Goal: Task Accomplishment & Management: Complete application form

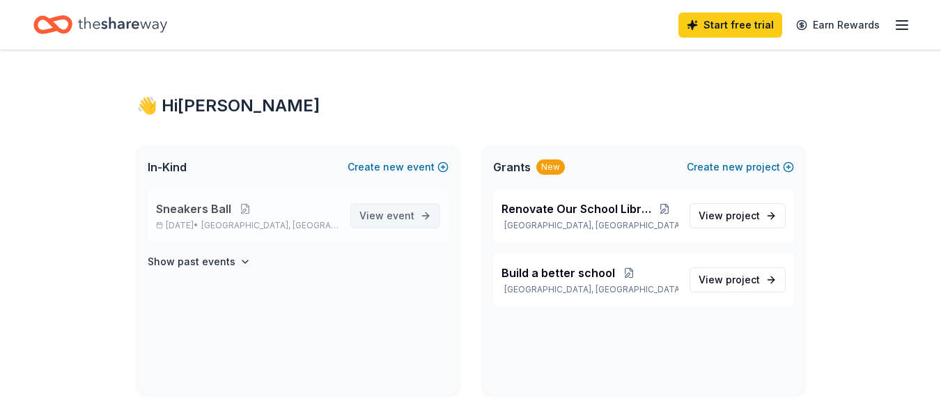
click at [388, 215] on span "event" at bounding box center [401, 216] width 28 height 12
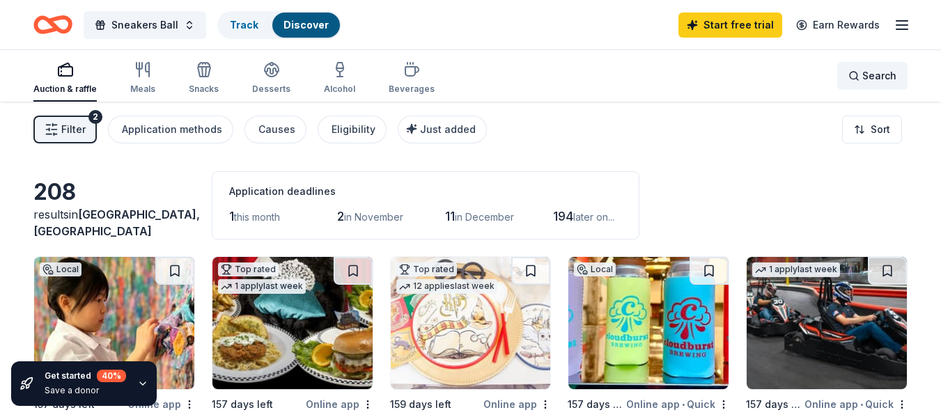
click at [863, 70] on span "Search" at bounding box center [879, 76] width 34 height 17
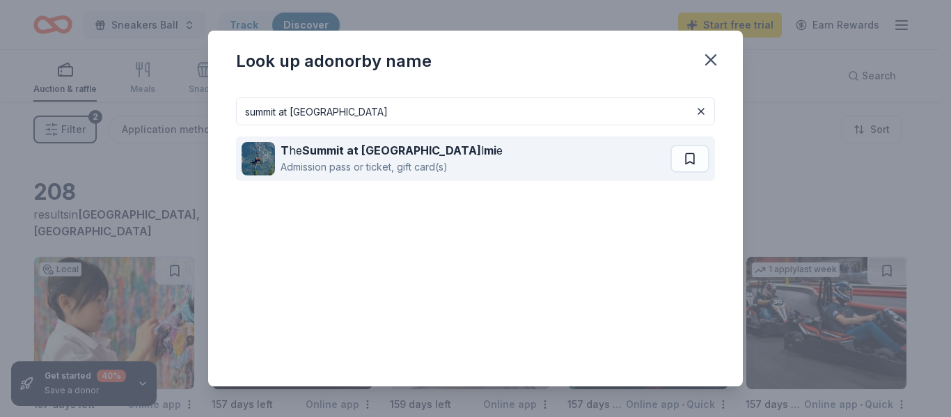
type input "summit at snoqu"
click at [348, 160] on div "Admission pass or ticket, gift card(s)" at bounding box center [392, 167] width 222 height 17
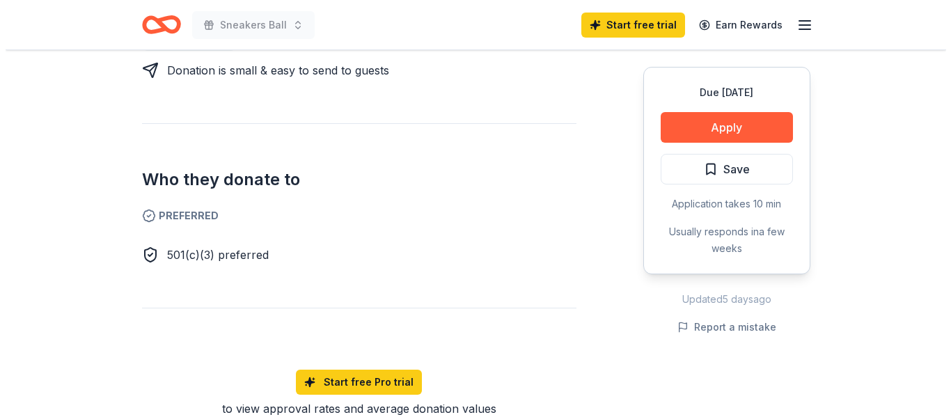
scroll to position [488, 0]
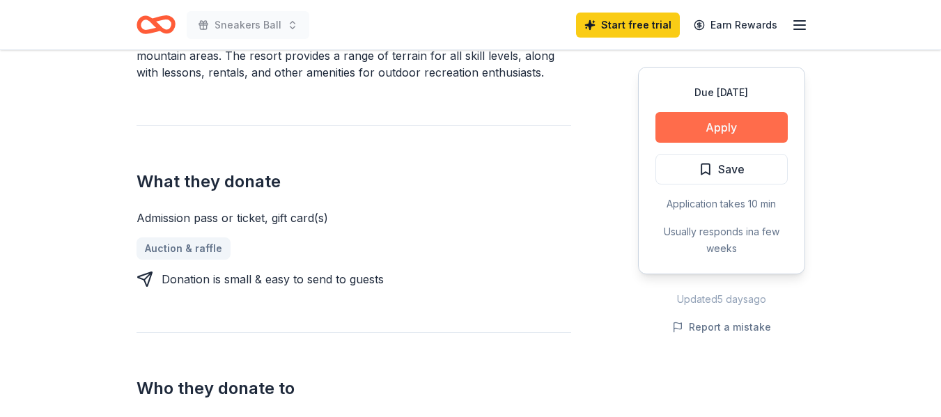
click at [699, 127] on button "Apply" at bounding box center [721, 127] width 132 height 31
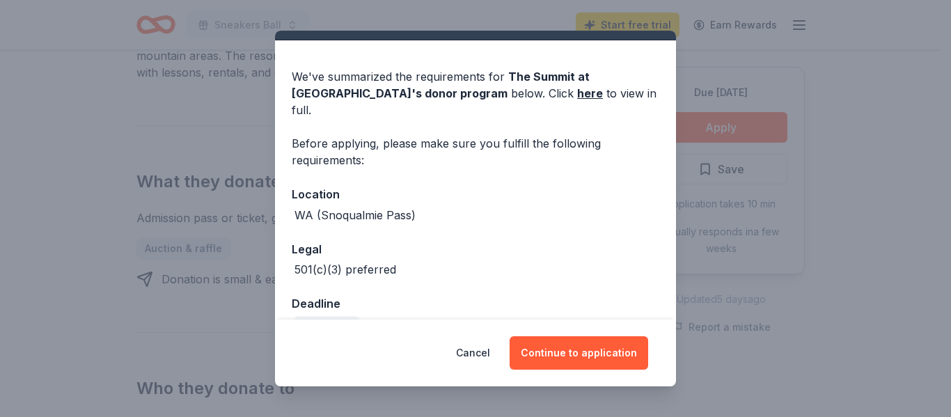
scroll to position [46, 0]
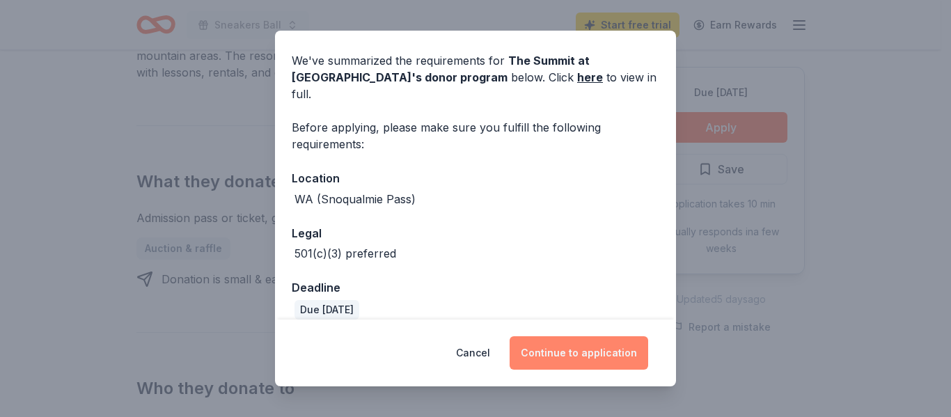
click at [577, 357] on button "Continue to application" at bounding box center [579, 352] width 139 height 33
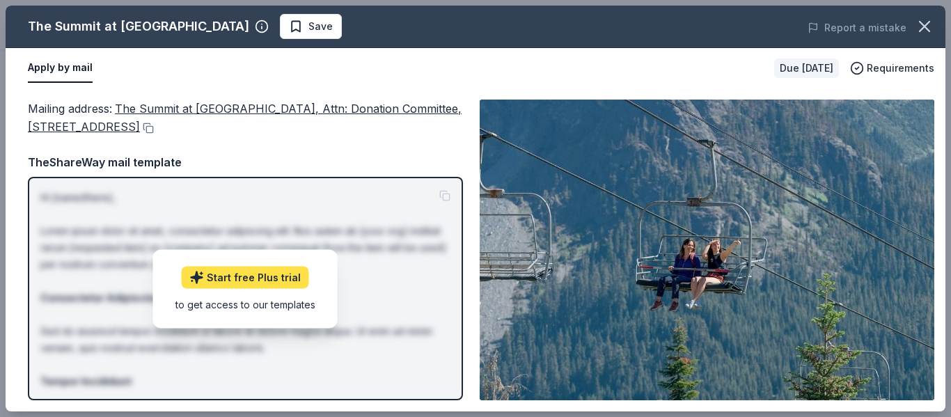
click at [243, 280] on link "Start free Plus trial" at bounding box center [245, 277] width 127 height 22
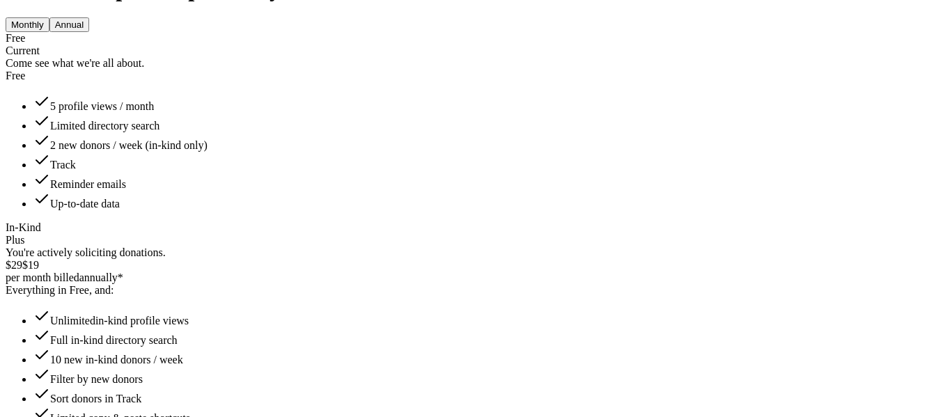
scroll to position [139, 0]
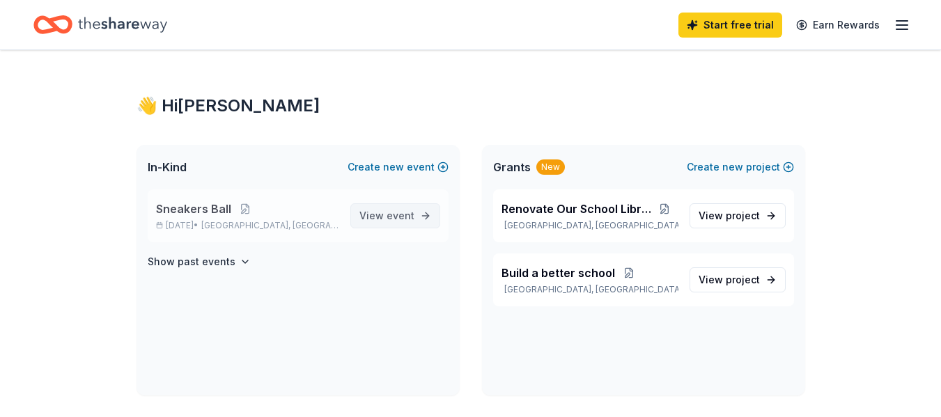
click at [379, 215] on span "View event" at bounding box center [386, 216] width 55 height 17
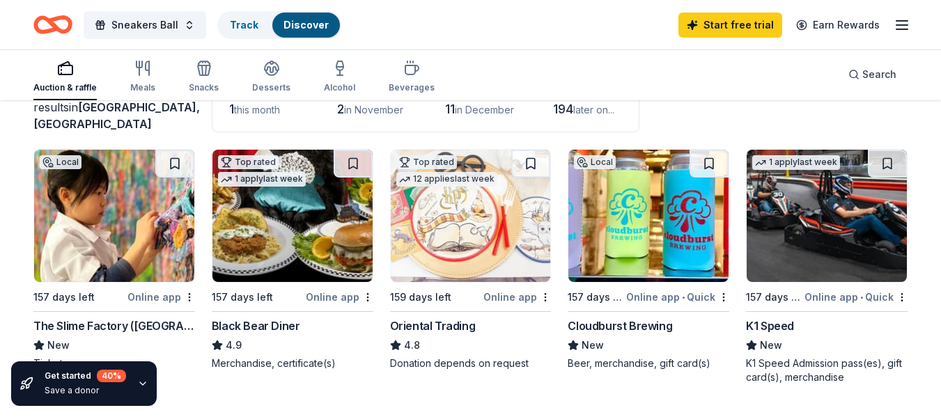
scroll to position [139, 0]
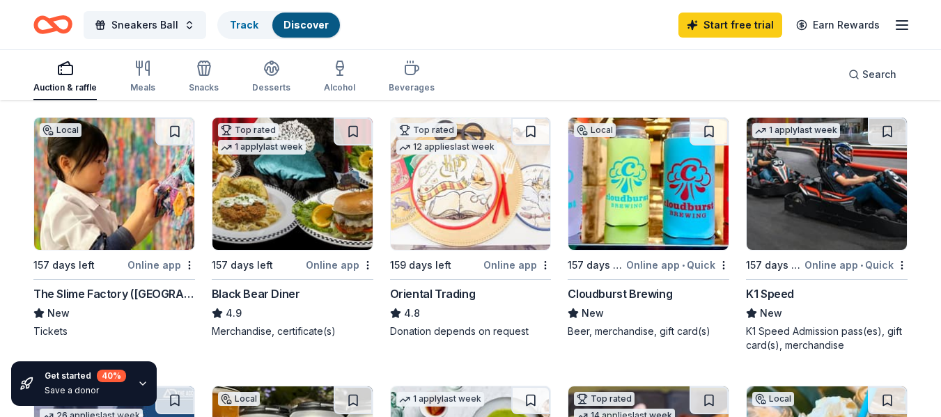
click at [318, 200] on img at bounding box center [292, 184] width 160 height 132
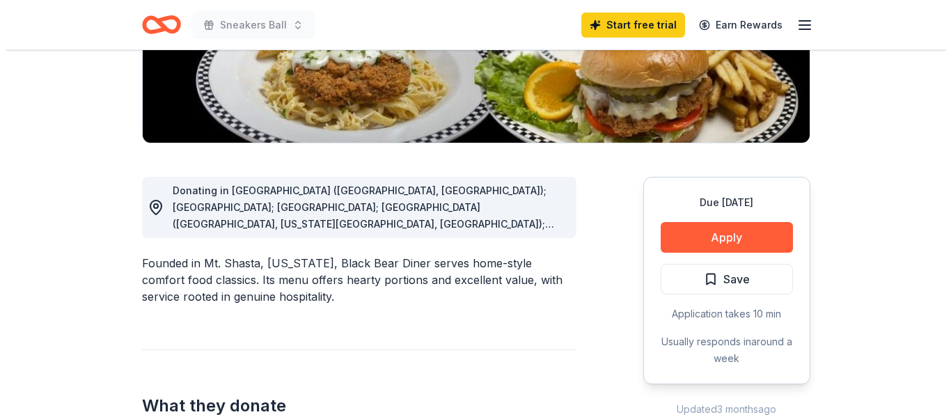
scroll to position [279, 0]
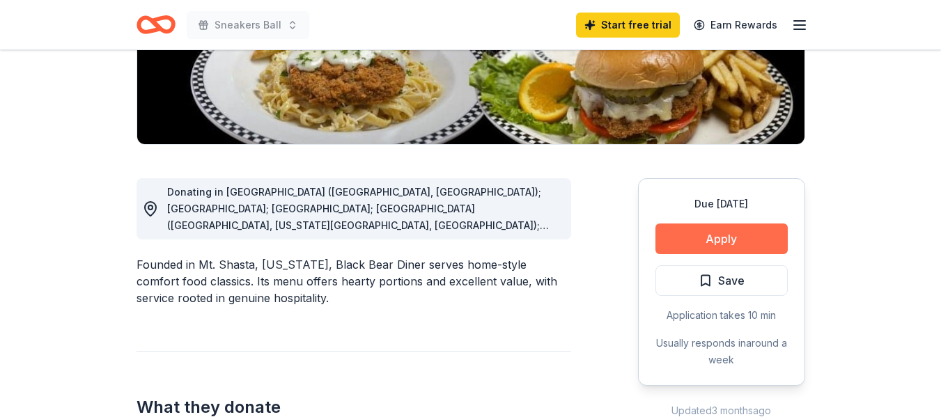
click at [722, 231] on button "Apply" at bounding box center [721, 239] width 132 height 31
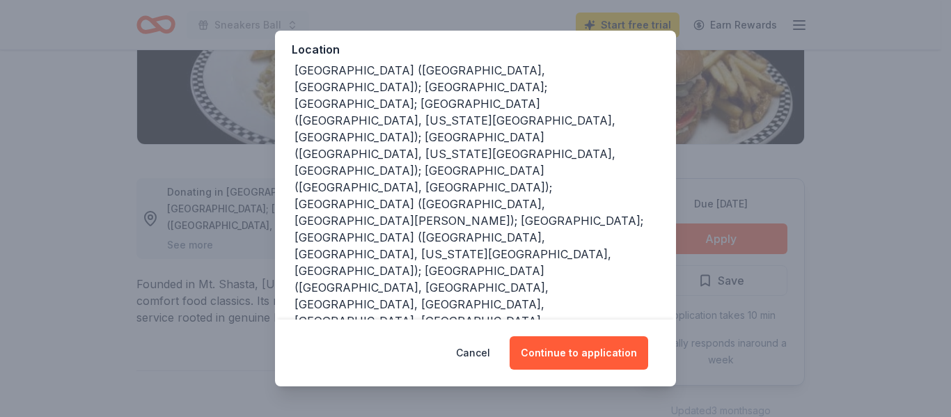
scroll to position [166, 0]
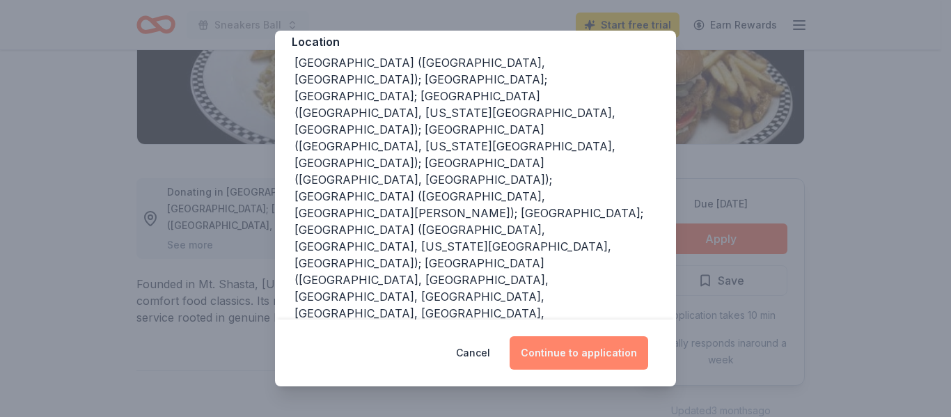
click at [566, 351] on button "Continue to application" at bounding box center [579, 352] width 139 height 33
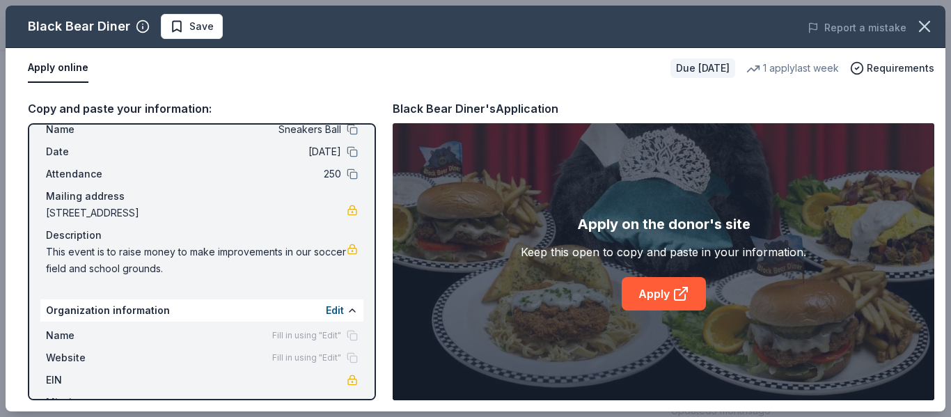
scroll to position [88, 0]
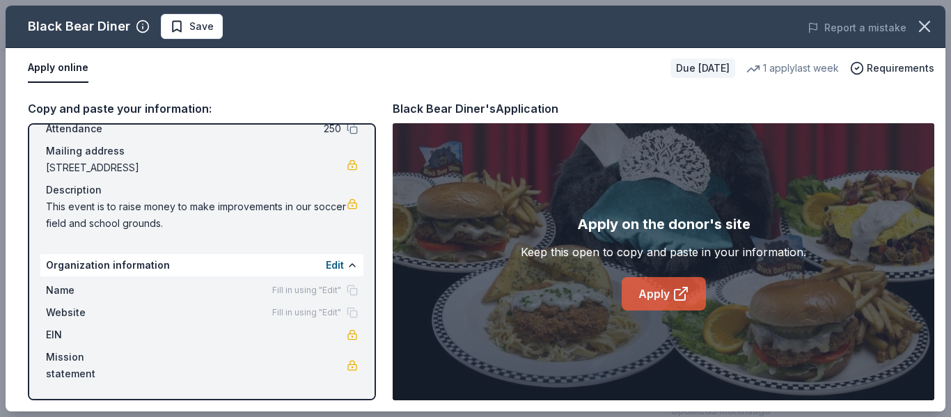
click at [655, 300] on link "Apply" at bounding box center [664, 293] width 84 height 33
